Goal: Task Accomplishment & Management: Complete application form

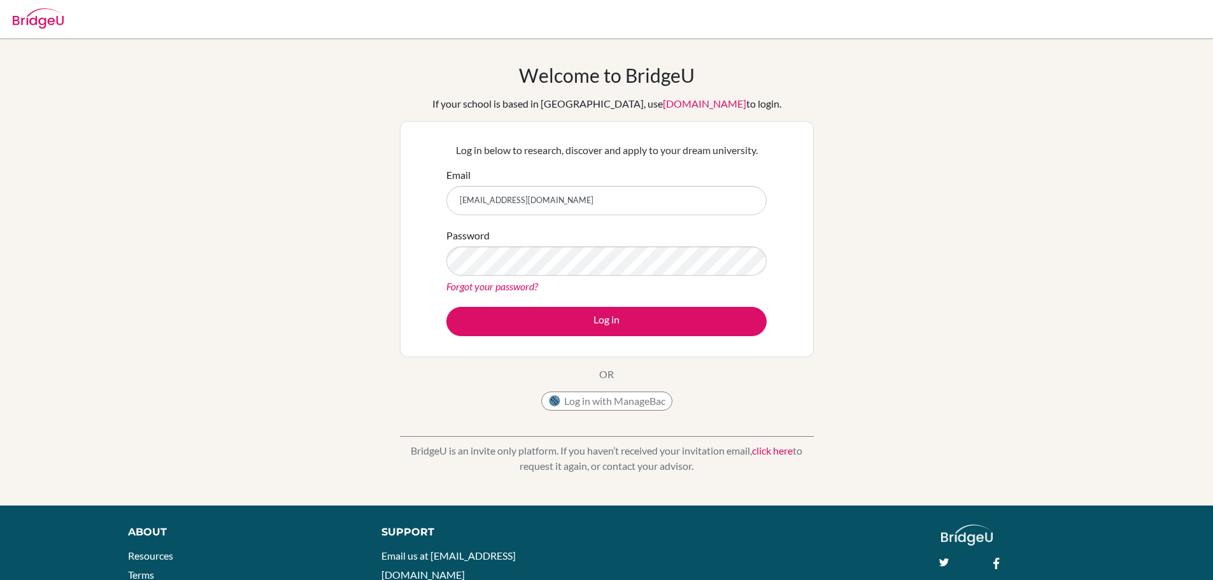
click at [447, 307] on button "Log in" at bounding box center [607, 321] width 320 height 29
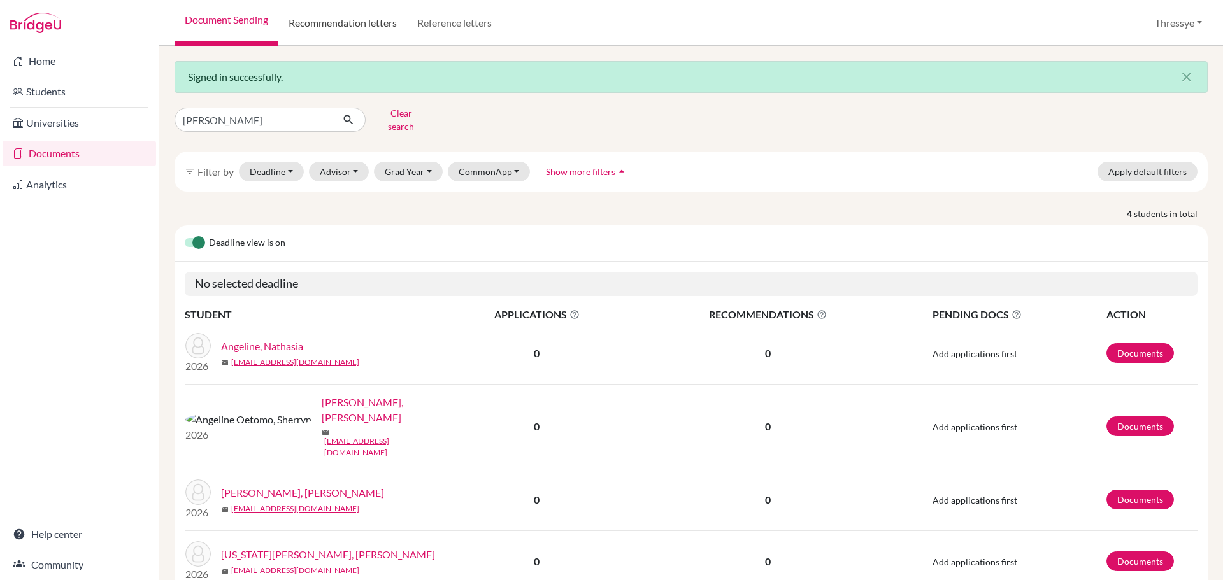
click at [362, 34] on link "Recommendation letters" at bounding box center [342, 23] width 129 height 46
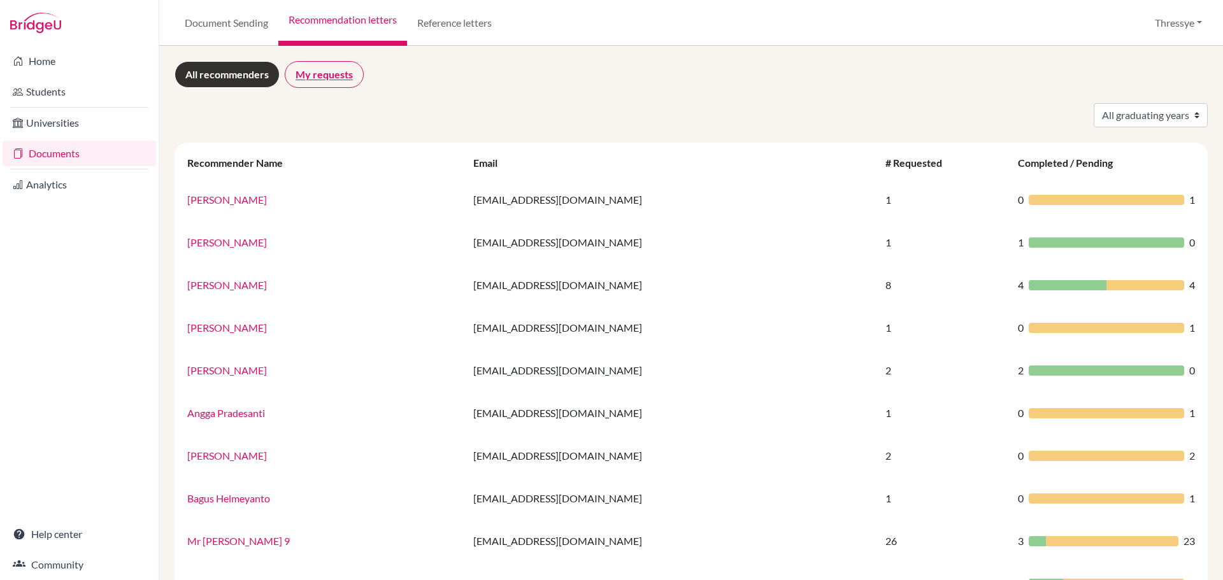
click at [322, 78] on link "My requests" at bounding box center [324, 74] width 79 height 27
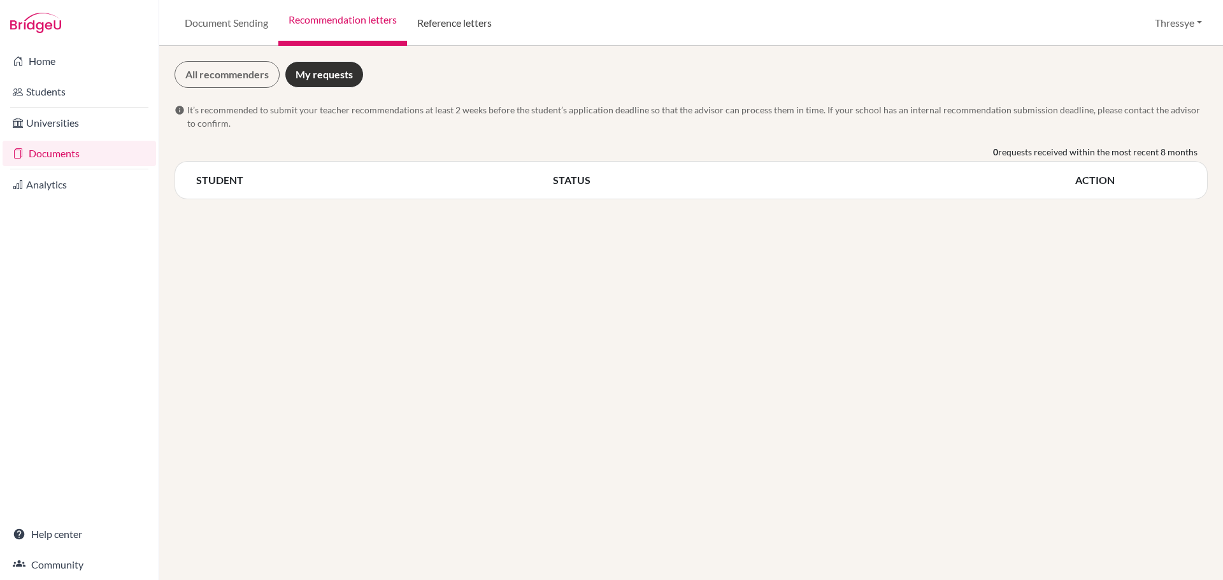
click at [450, 32] on link "Reference letters" at bounding box center [454, 23] width 95 height 46
click at [442, 28] on link "Reference letters" at bounding box center [454, 23] width 95 height 46
click at [373, 15] on link "Recommendation letters" at bounding box center [342, 23] width 129 height 46
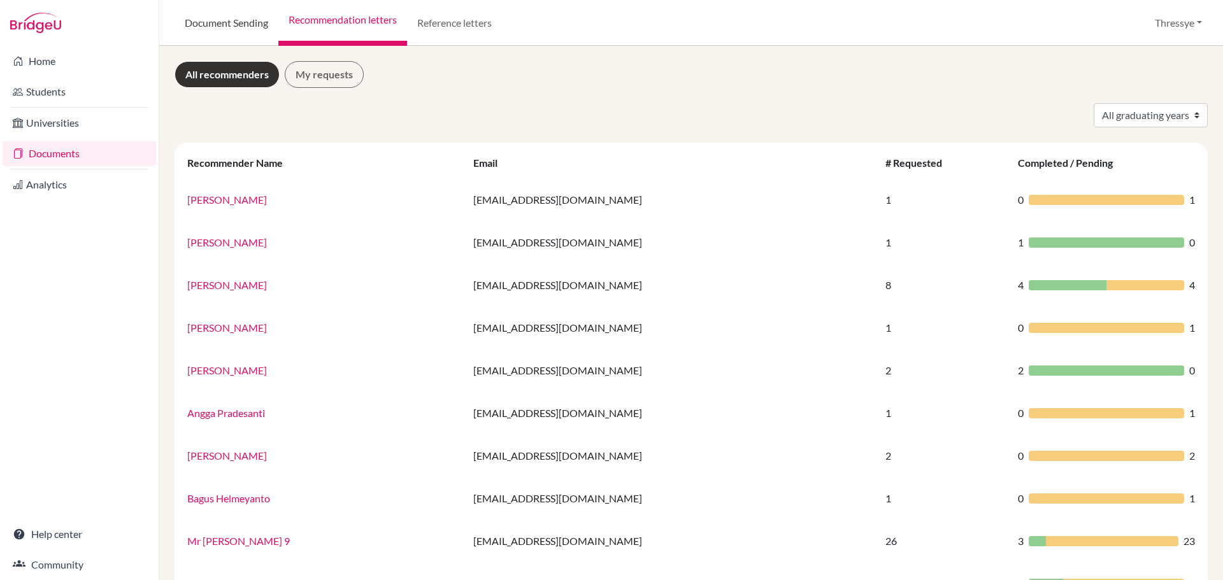
click at [230, 28] on link "Document Sending" at bounding box center [227, 23] width 104 height 46
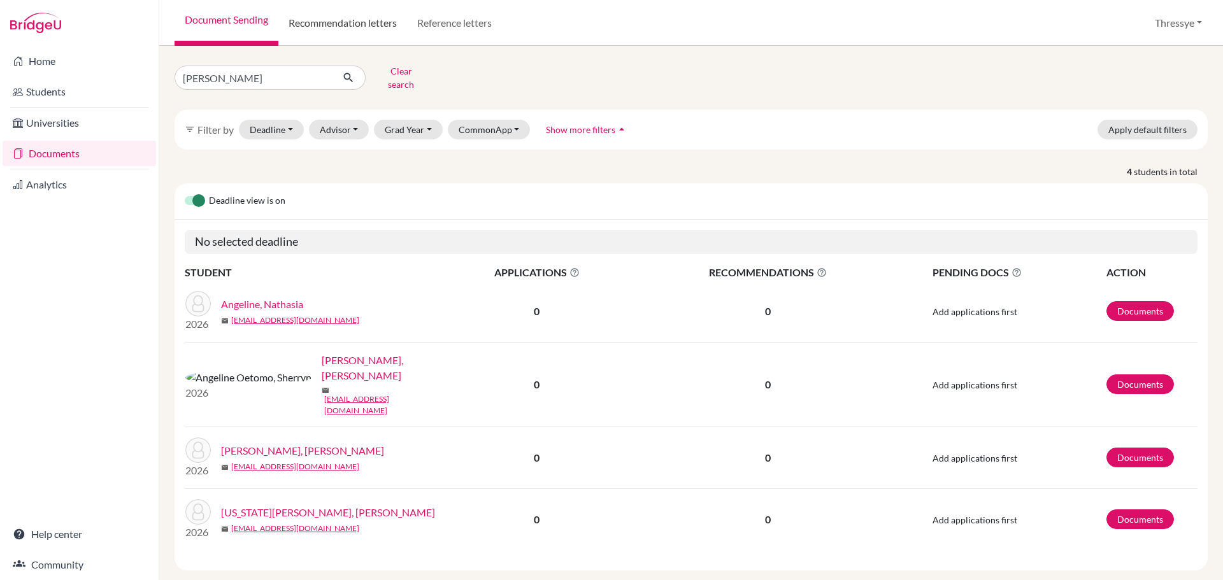
click at [354, 31] on link "Recommendation letters" at bounding box center [342, 23] width 129 height 46
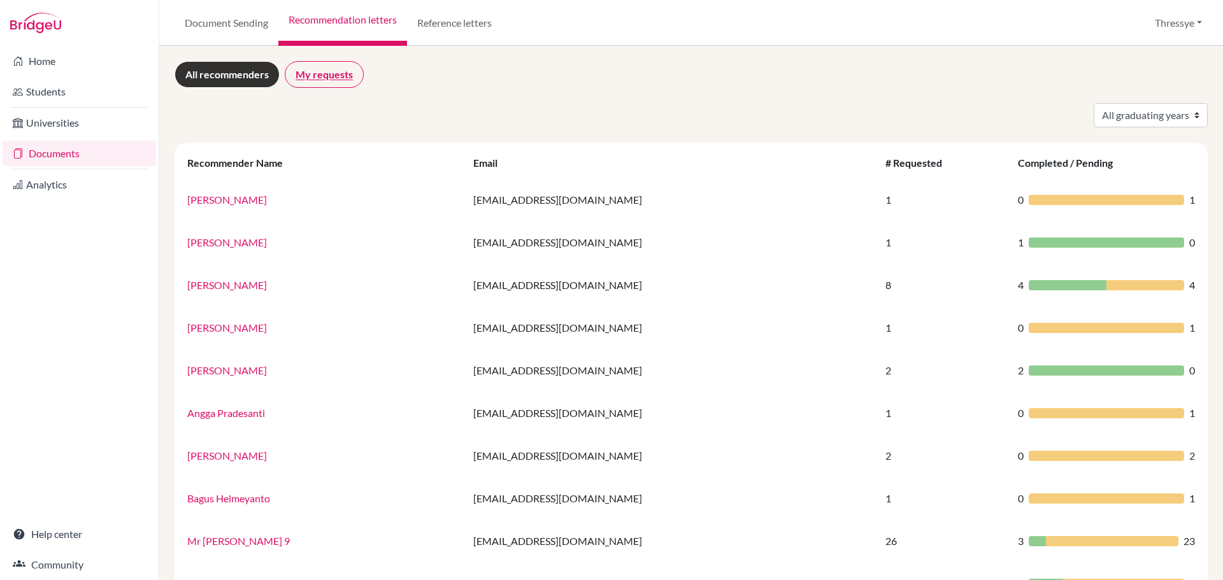
click at [312, 78] on link "My requests" at bounding box center [324, 74] width 79 height 27
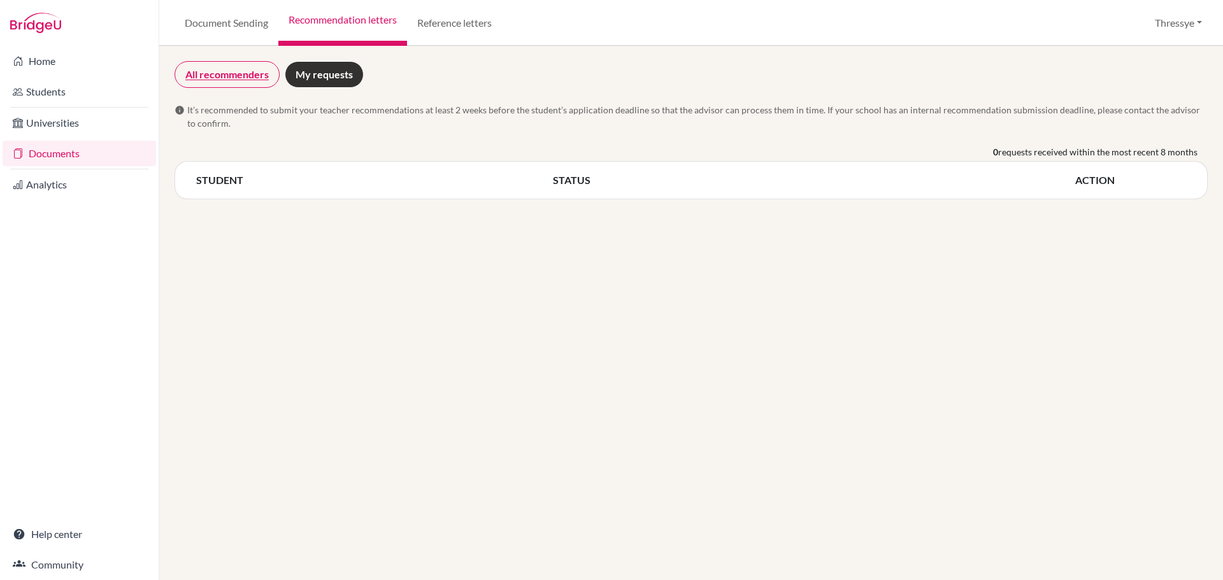
click at [205, 81] on link "All recommenders" at bounding box center [227, 74] width 105 height 27
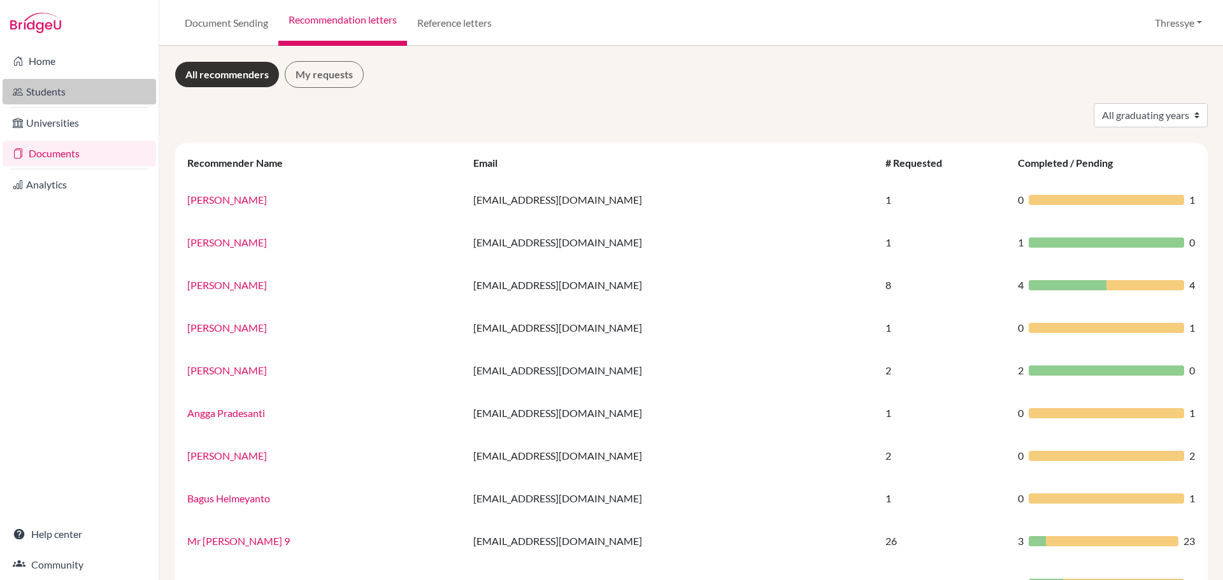
click at [87, 92] on link "Students" at bounding box center [80, 91] width 154 height 25
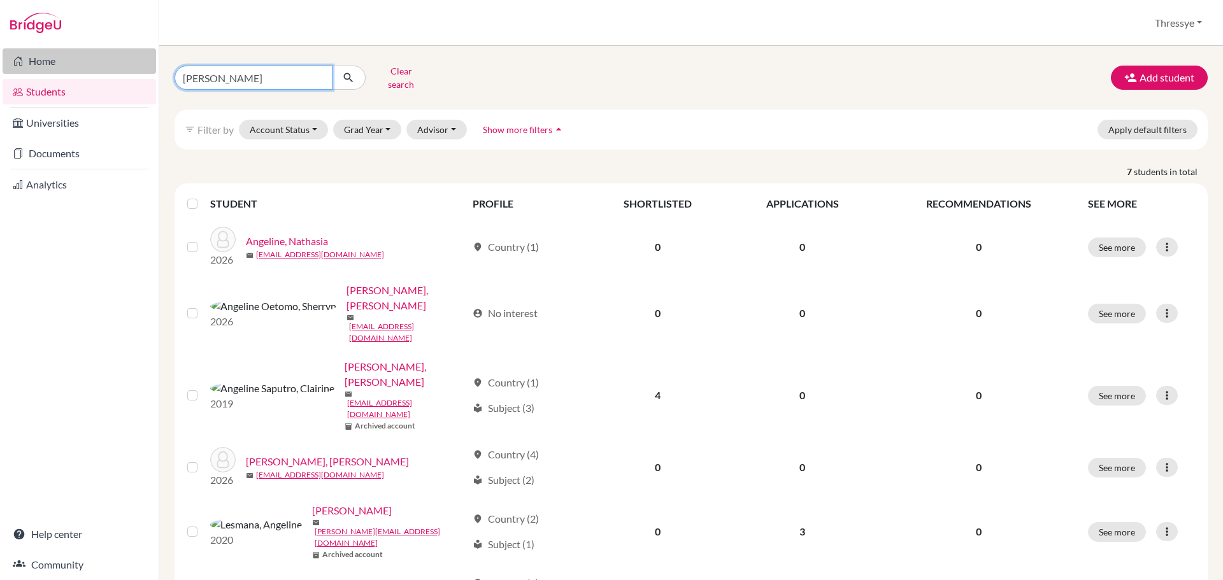
drag, startPoint x: 315, startPoint y: 71, endPoint x: 134, endPoint y: 71, distance: 180.9
click at [134, 71] on div "Home Students Universities Documents Analytics Help center Community Students o…" at bounding box center [611, 290] width 1223 height 580
type input "dummy"
click button "submit" at bounding box center [349, 78] width 34 height 24
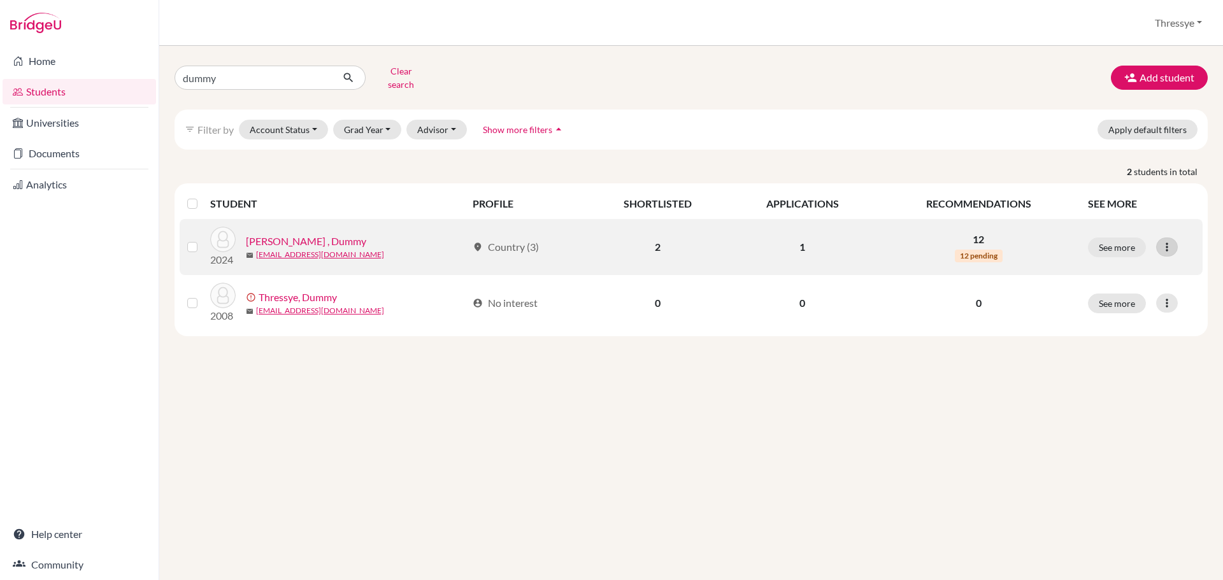
click at [1175, 242] on div at bounding box center [1167, 247] width 22 height 19
click at [307, 235] on link "Hanny , Dummy" at bounding box center [306, 241] width 120 height 15
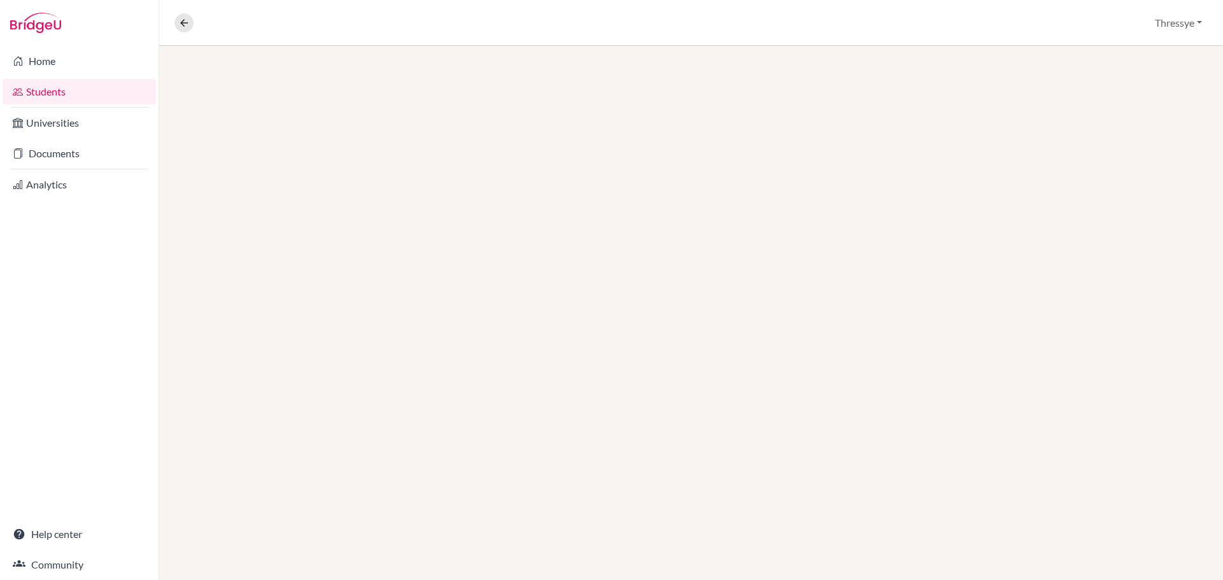
click at [307, 235] on div at bounding box center [691, 313] width 1064 height 534
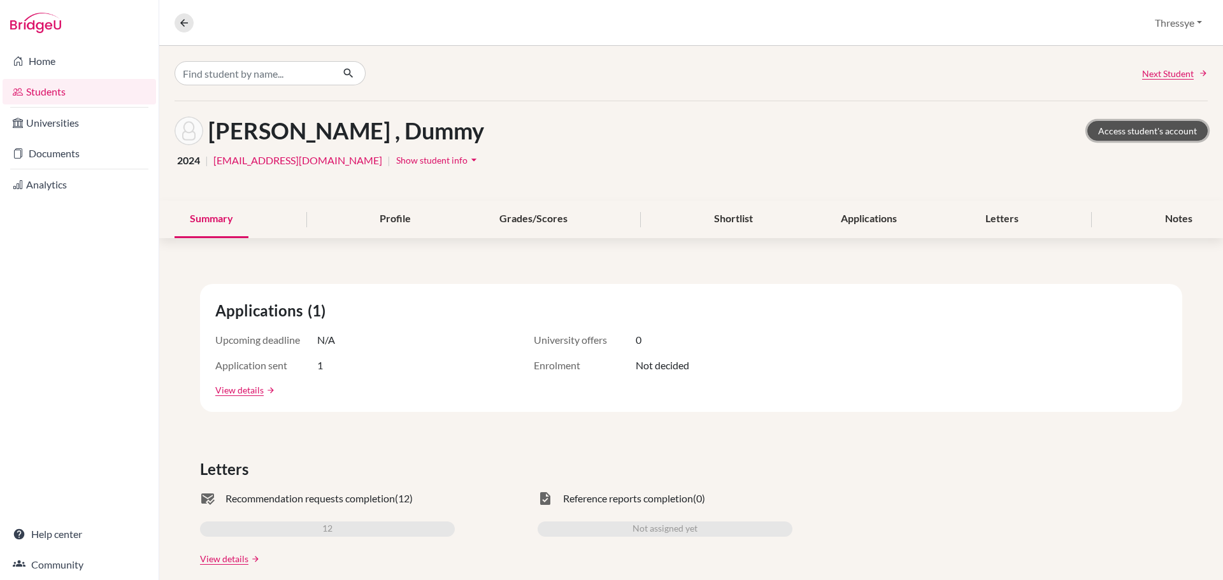
click at [1132, 133] on link "Access student's account" at bounding box center [1147, 131] width 120 height 20
click at [100, 152] on link "Documents" at bounding box center [80, 153] width 154 height 25
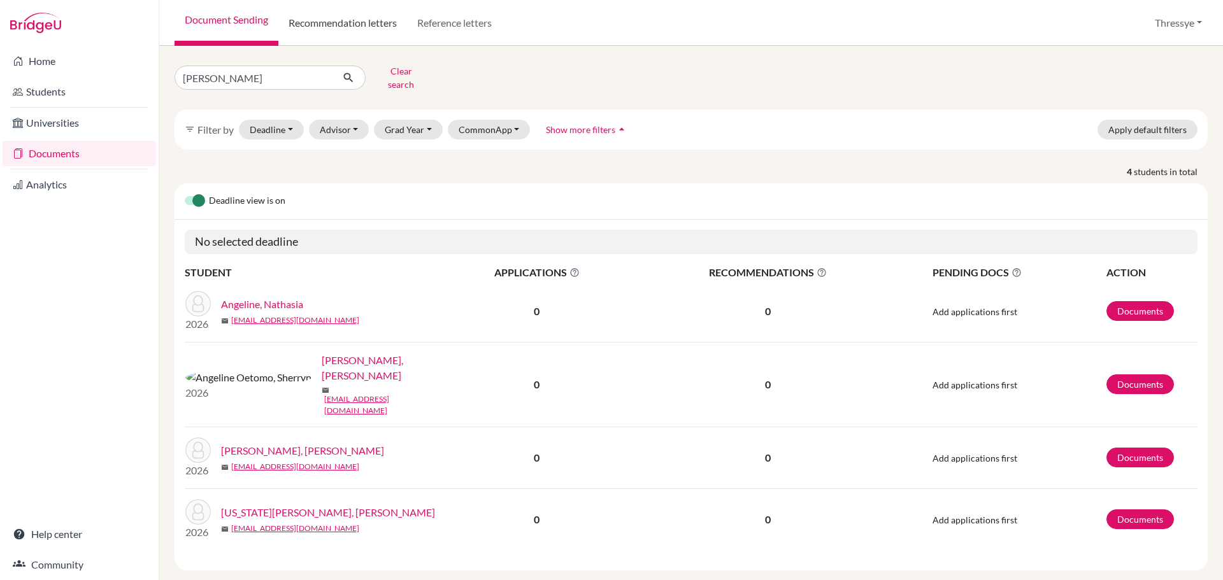
click at [355, 25] on link "Recommendation letters" at bounding box center [342, 23] width 129 height 46
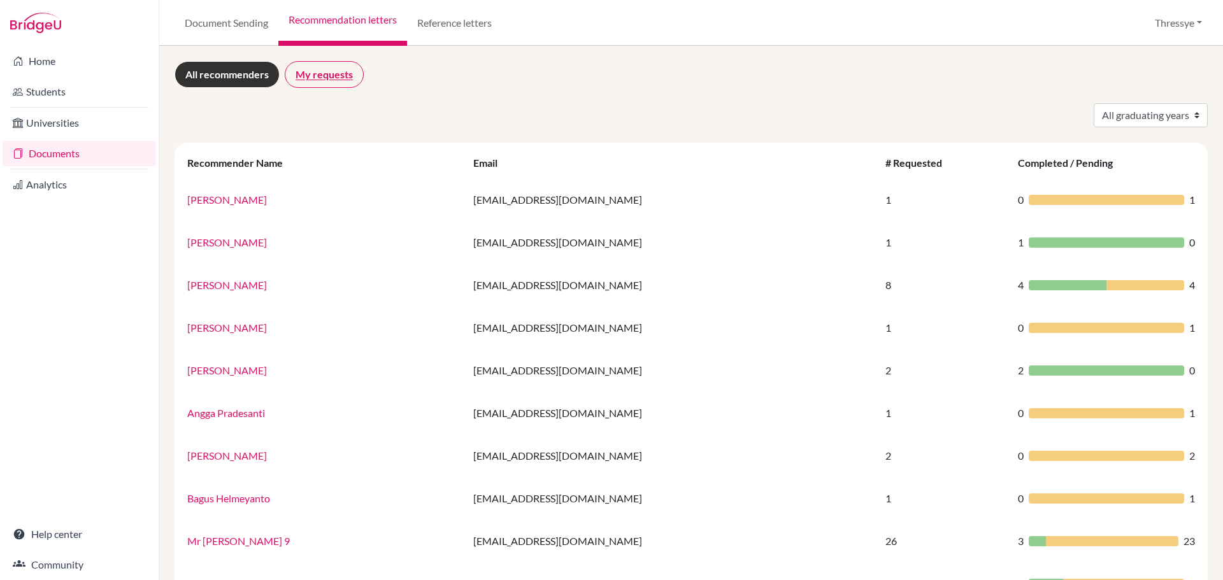
click at [332, 77] on link "My requests" at bounding box center [324, 74] width 79 height 27
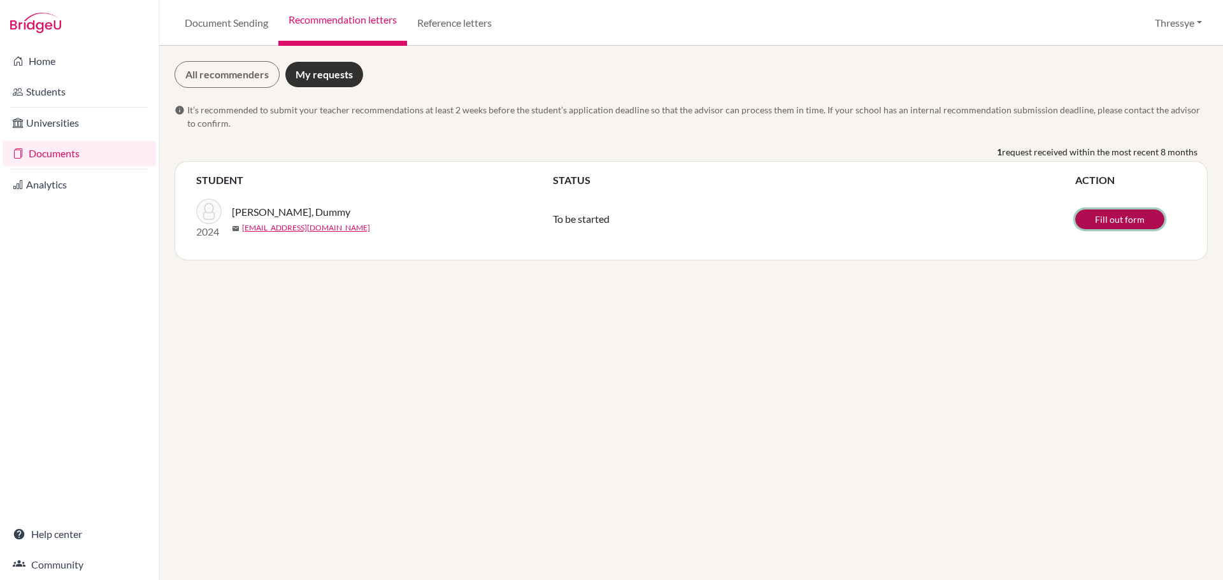
click at [1129, 227] on link "Fill out form" at bounding box center [1119, 220] width 89 height 20
